Goal: Task Accomplishment & Management: Use online tool/utility

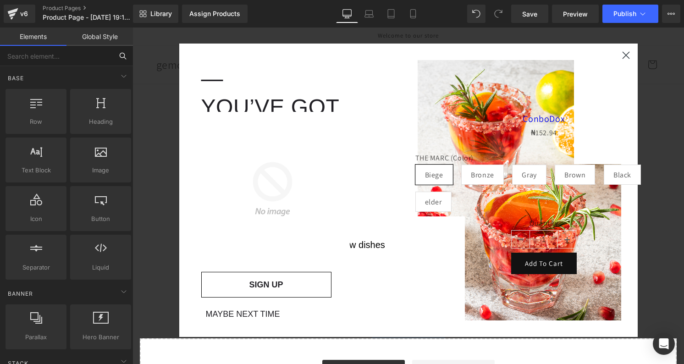
click at [30, 55] on input "text" at bounding box center [56, 56] width 113 height 20
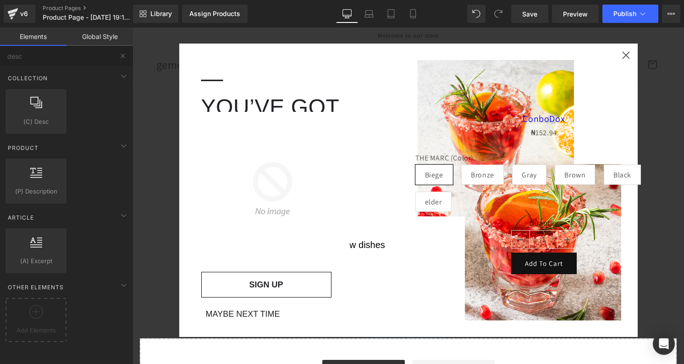
click at [626, 57] on circle "Close dialog" at bounding box center [625, 55] width 15 height 15
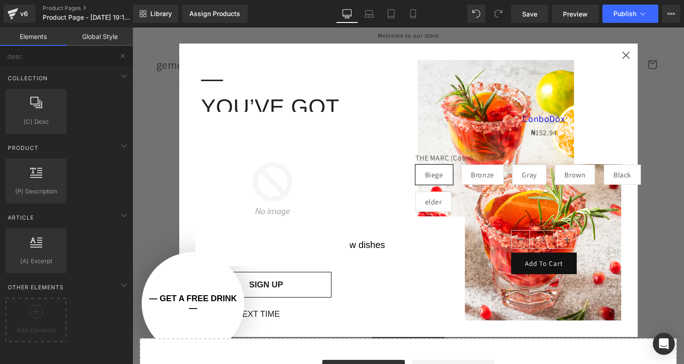
click at [627, 55] on circle "Close dialog" at bounding box center [625, 55] width 15 height 15
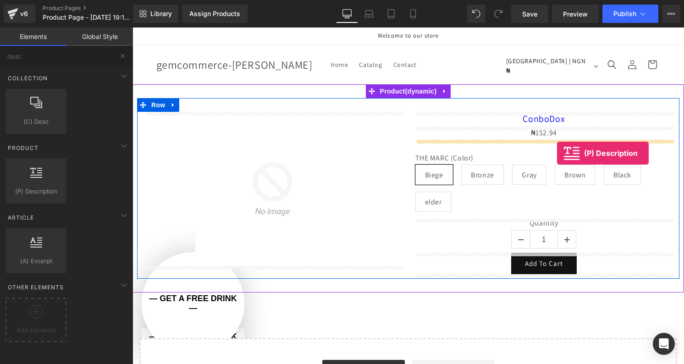
drag, startPoint x: 170, startPoint y: 199, endPoint x: 557, endPoint y: 153, distance: 389.5
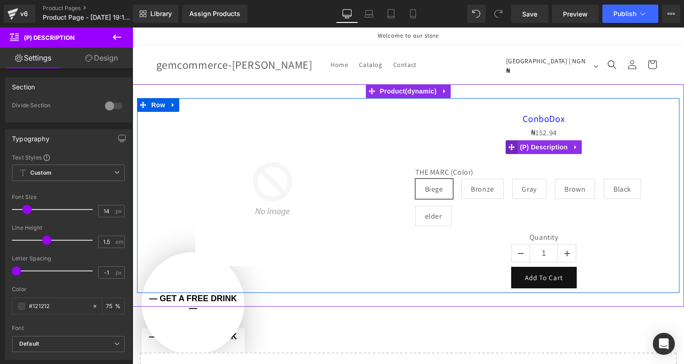
click at [514, 143] on span at bounding box center [511, 147] width 12 height 14
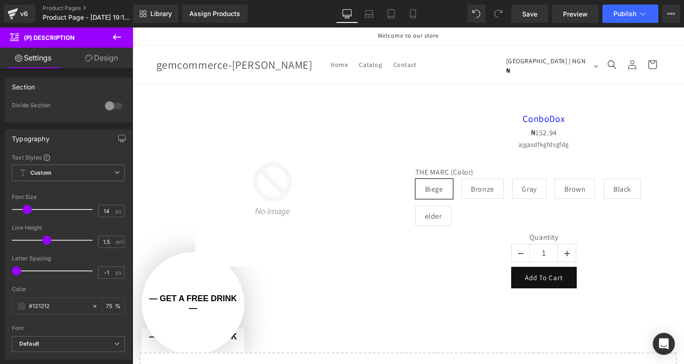
click at [120, 35] on icon at bounding box center [116, 37] width 11 height 11
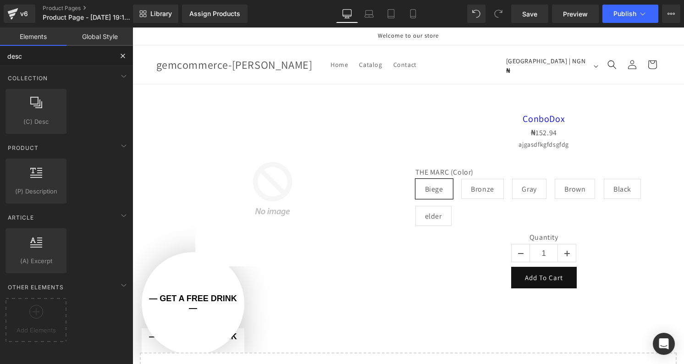
click at [19, 60] on input "desc" at bounding box center [56, 56] width 113 height 20
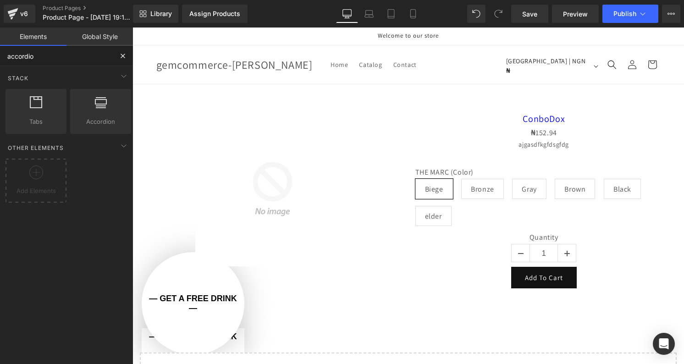
type input "accordion"
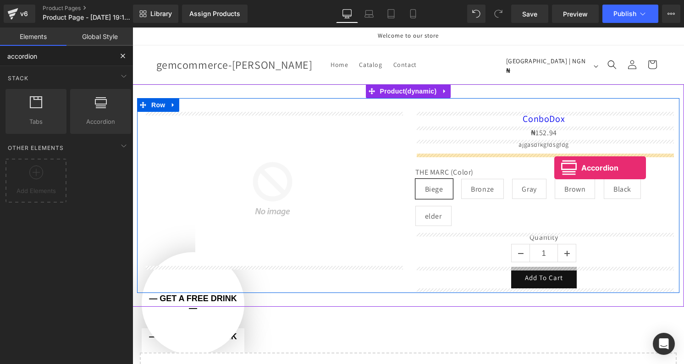
drag, startPoint x: 224, startPoint y: 145, endPoint x: 554, endPoint y: 167, distance: 330.6
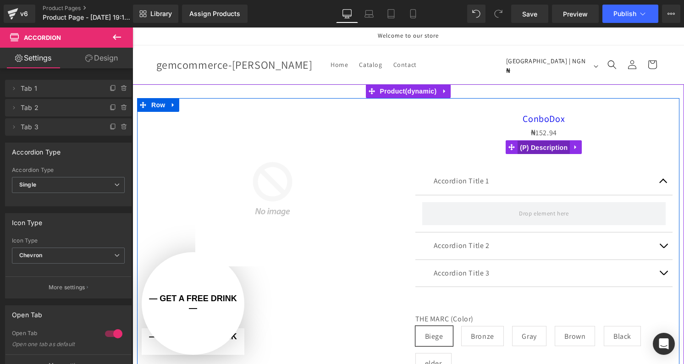
click at [548, 142] on span "(P) Description" at bounding box center [543, 148] width 52 height 14
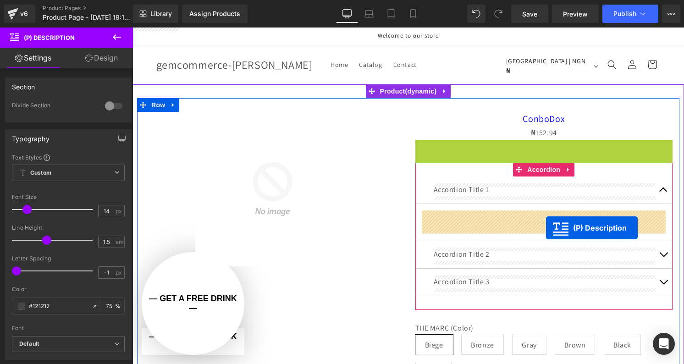
drag, startPoint x: 538, startPoint y: 143, endPoint x: 545, endPoint y: 228, distance: 85.1
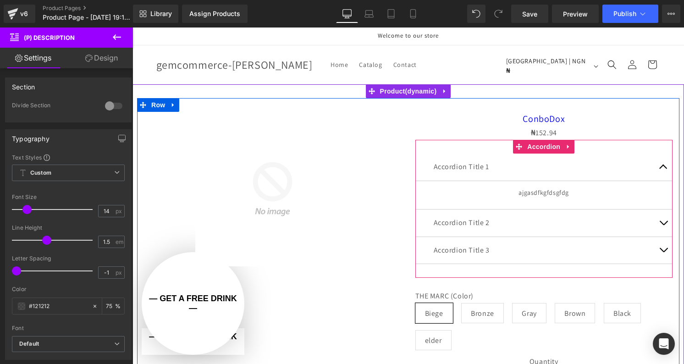
click at [661, 167] on button "button" at bounding box center [663, 166] width 18 height 27
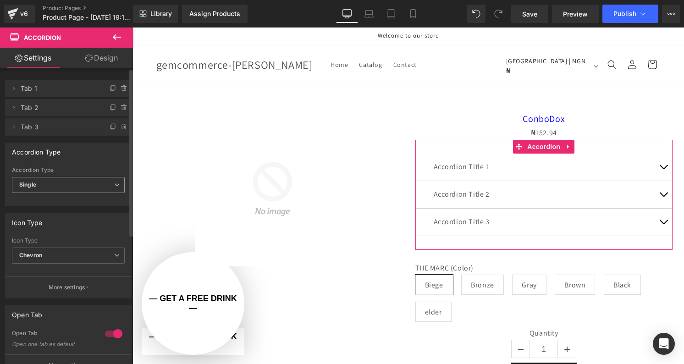
click at [83, 190] on span "Single" at bounding box center [68, 185] width 113 height 16
click at [83, 190] on span "Single" at bounding box center [66, 185] width 109 height 16
click at [23, 91] on span "Tab 1" at bounding box center [59, 88] width 77 height 17
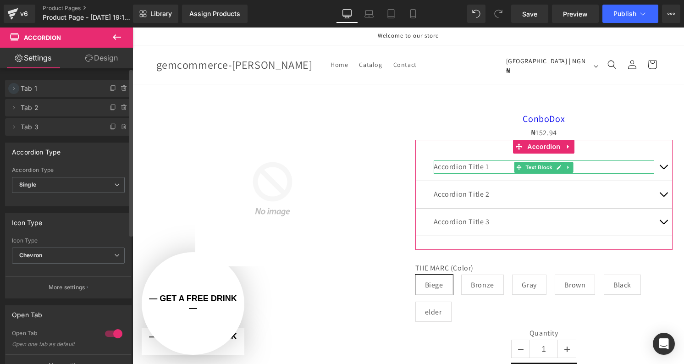
click at [15, 88] on icon at bounding box center [13, 88] width 7 height 7
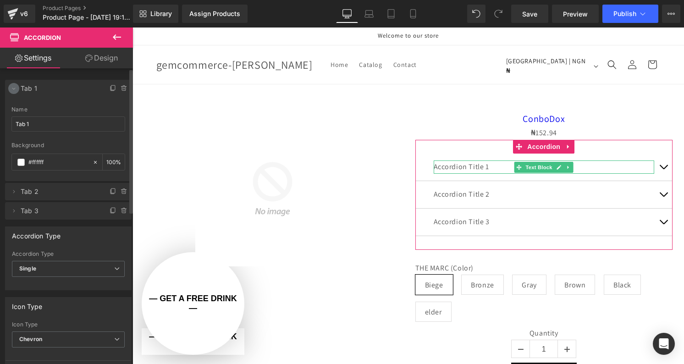
click at [15, 88] on icon at bounding box center [13, 88] width 7 height 7
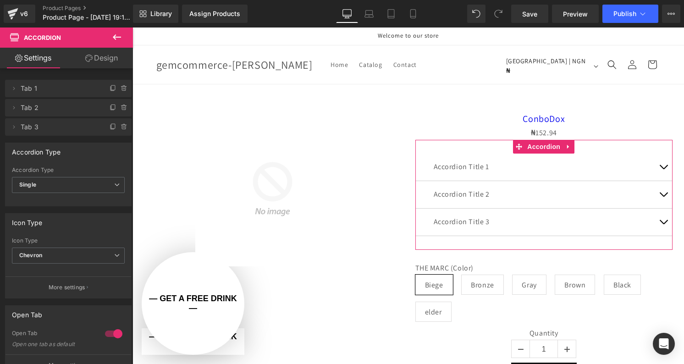
click at [100, 55] on link "Design" at bounding box center [101, 58] width 66 height 21
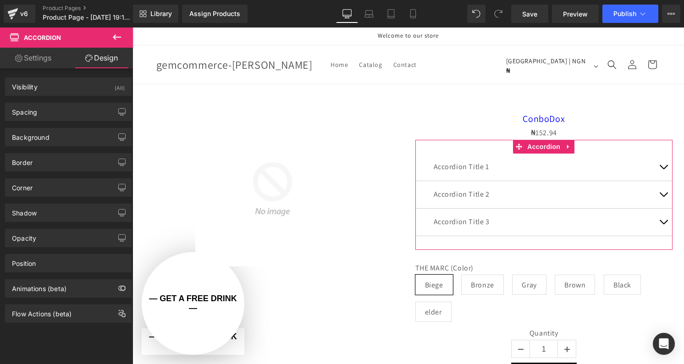
click at [44, 56] on link "Settings" at bounding box center [33, 58] width 66 height 21
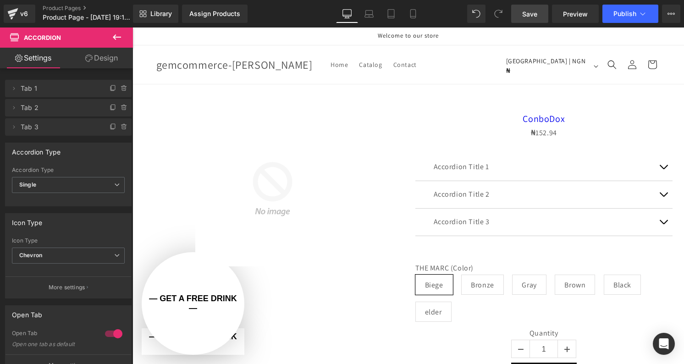
click at [533, 13] on span "Save" at bounding box center [529, 14] width 15 height 10
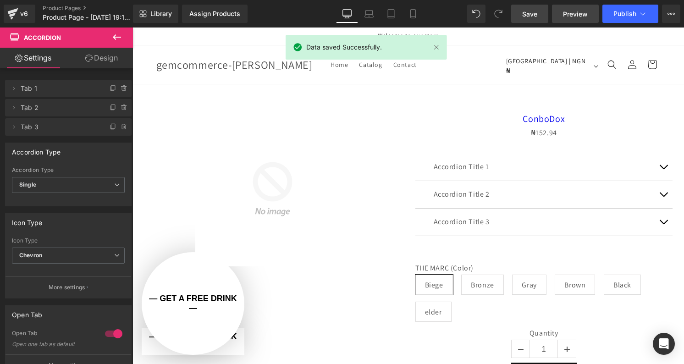
click at [569, 10] on span "Preview" at bounding box center [575, 14] width 25 height 10
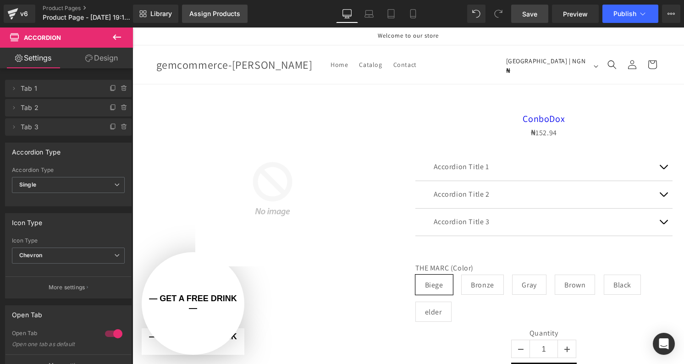
click at [211, 12] on div "Assign Products" at bounding box center [214, 13] width 51 height 7
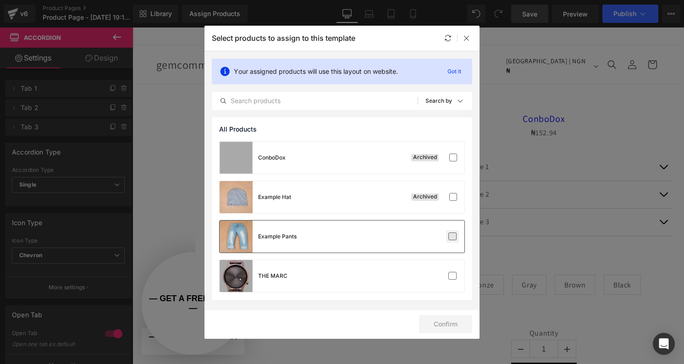
click at [450, 238] on label at bounding box center [452, 236] width 8 height 8
click at [452, 236] on input "checkbox" at bounding box center [452, 236] width 0 height 0
click at [448, 321] on button "Confirm" at bounding box center [445, 324] width 53 height 18
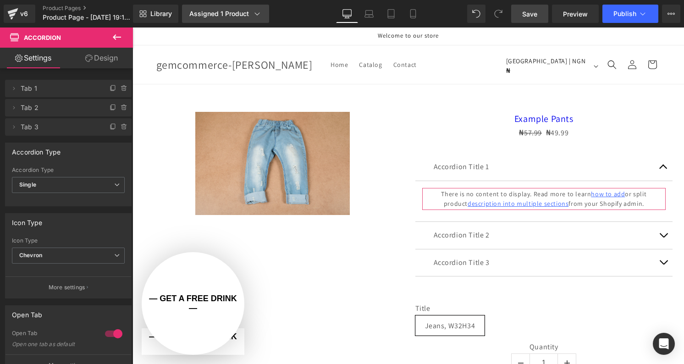
click at [236, 18] on link "Assigned 1 Product" at bounding box center [225, 14] width 87 height 18
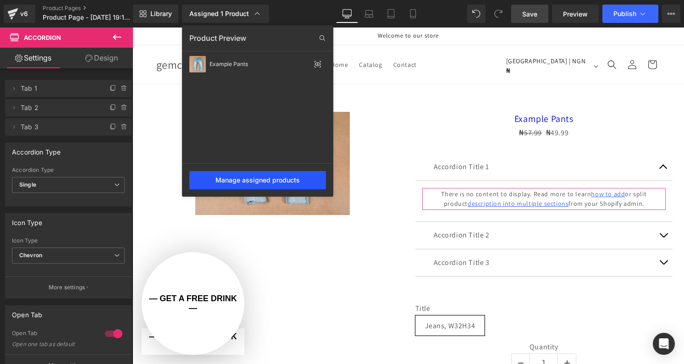
click at [276, 182] on div "Manage assigned products" at bounding box center [257, 180] width 137 height 18
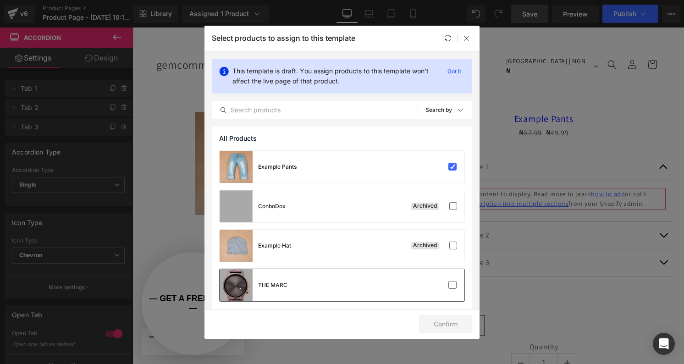
click at [358, 296] on div "THE MARC" at bounding box center [341, 285] width 245 height 32
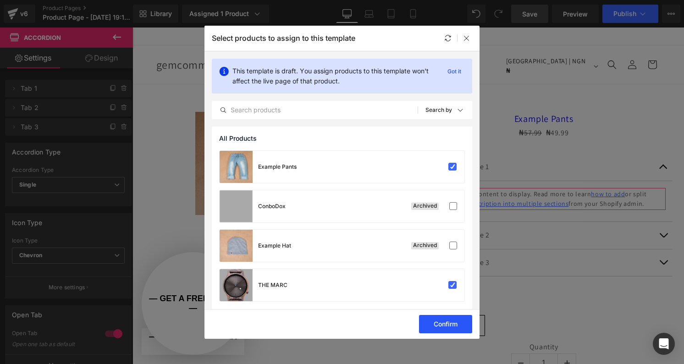
click at [445, 324] on button "Confirm" at bounding box center [445, 324] width 53 height 18
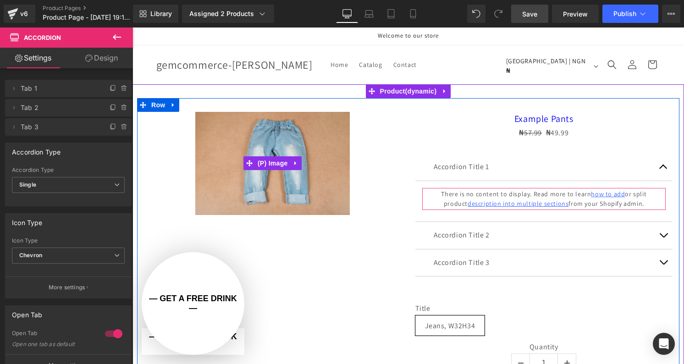
click at [309, 178] on img at bounding box center [272, 163] width 154 height 103
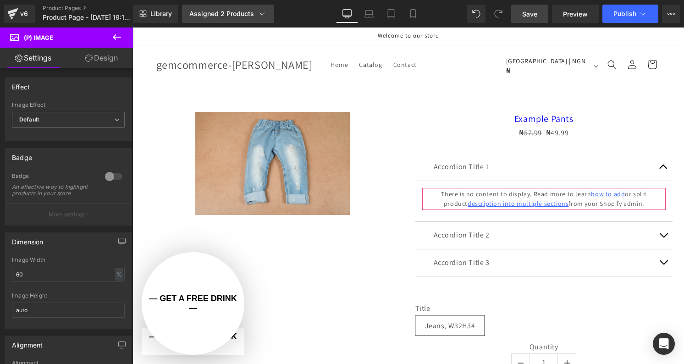
click at [238, 13] on div "Assigned 2 Products" at bounding box center [227, 13] width 77 height 9
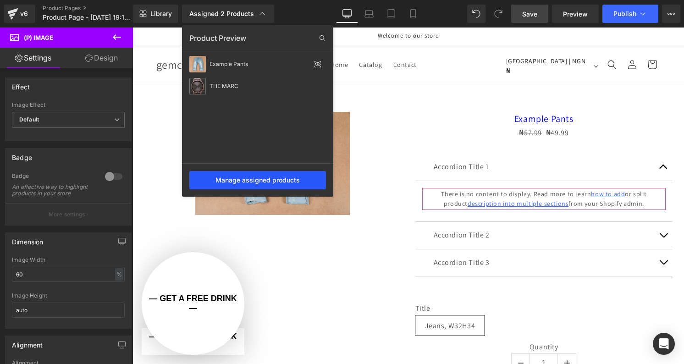
click at [300, 178] on div "Manage assigned products" at bounding box center [257, 180] width 137 height 18
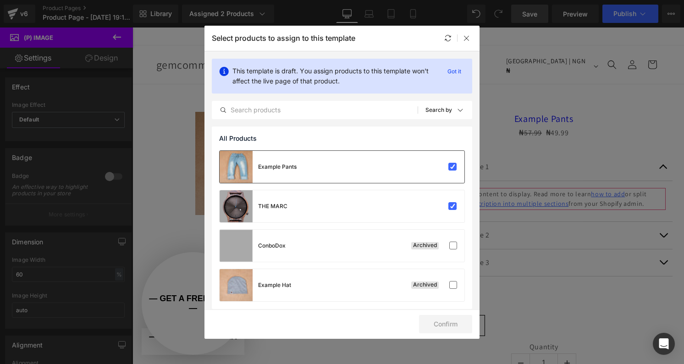
click at [411, 164] on div "Example Pants" at bounding box center [341, 167] width 245 height 32
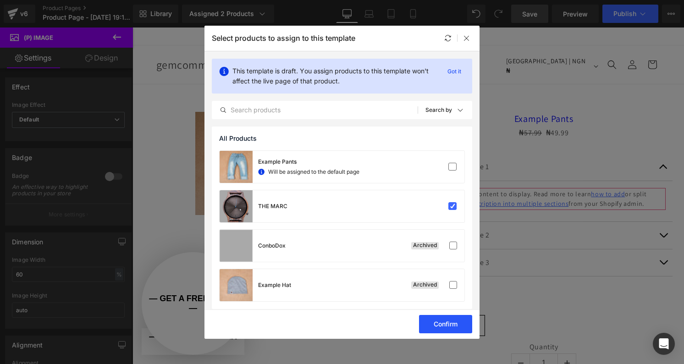
click at [435, 328] on button "Confirm" at bounding box center [445, 324] width 53 height 18
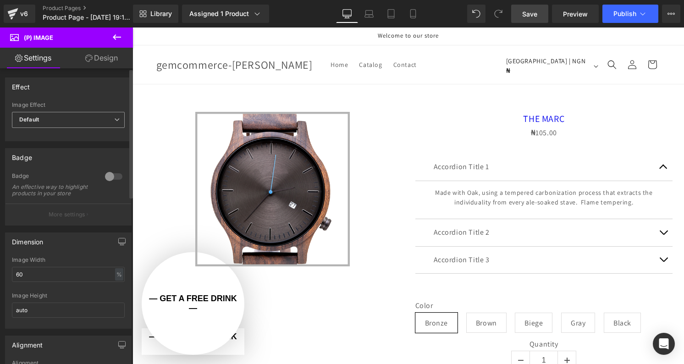
click at [71, 121] on span "Default" at bounding box center [68, 120] width 113 height 16
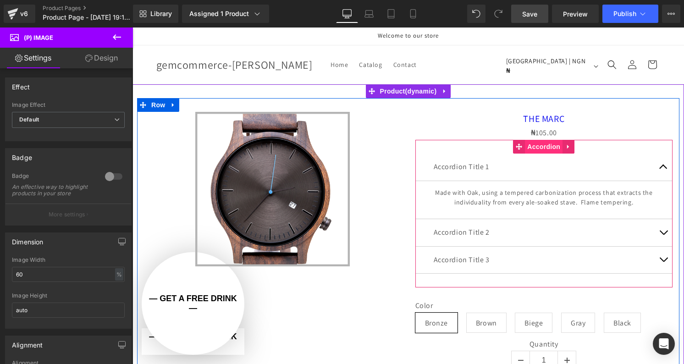
click at [551, 149] on span "Accordion" at bounding box center [544, 147] width 38 height 14
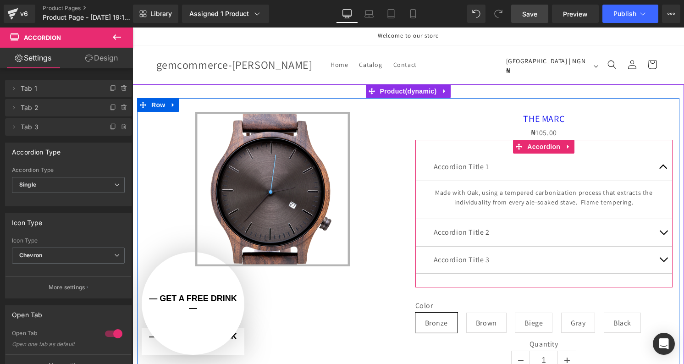
click at [663, 168] on button "button" at bounding box center [663, 166] width 18 height 27
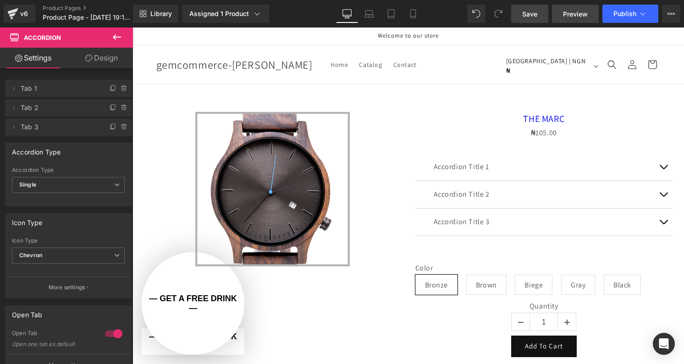
click at [573, 16] on span "Preview" at bounding box center [575, 14] width 25 height 10
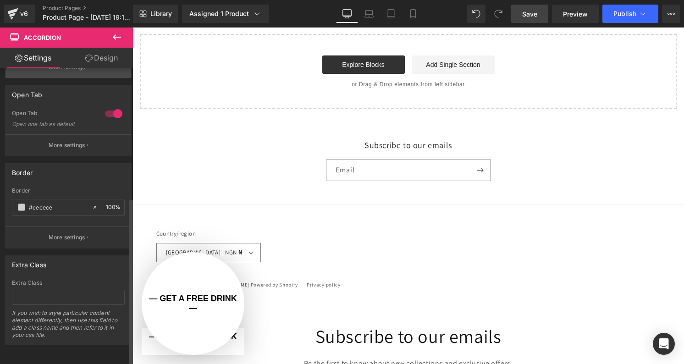
scroll to position [227, 0]
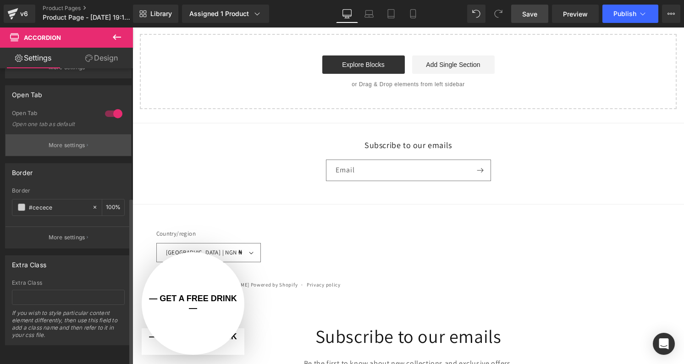
click at [78, 144] on button "More settings" at bounding box center [68, 145] width 126 height 22
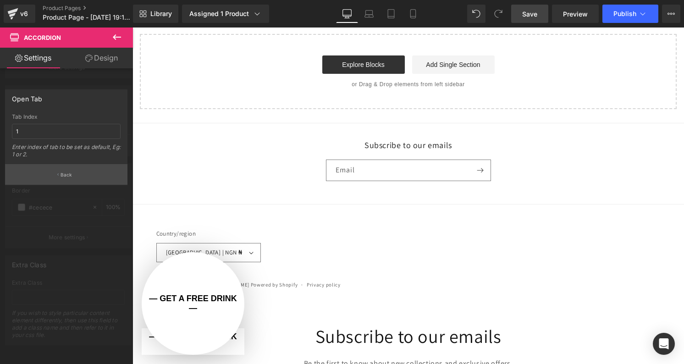
click at [74, 175] on button "Back" at bounding box center [66, 174] width 122 height 21
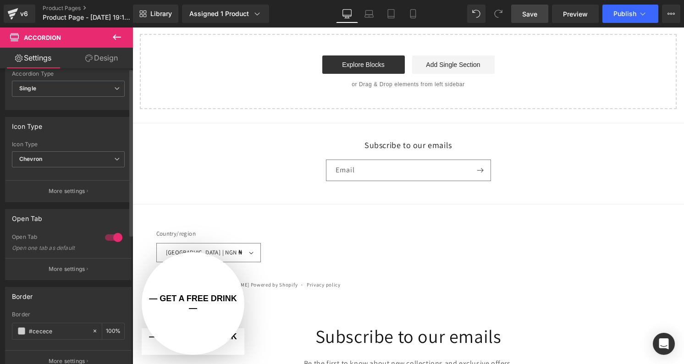
scroll to position [0, 0]
